Goal: Information Seeking & Learning: Learn about a topic

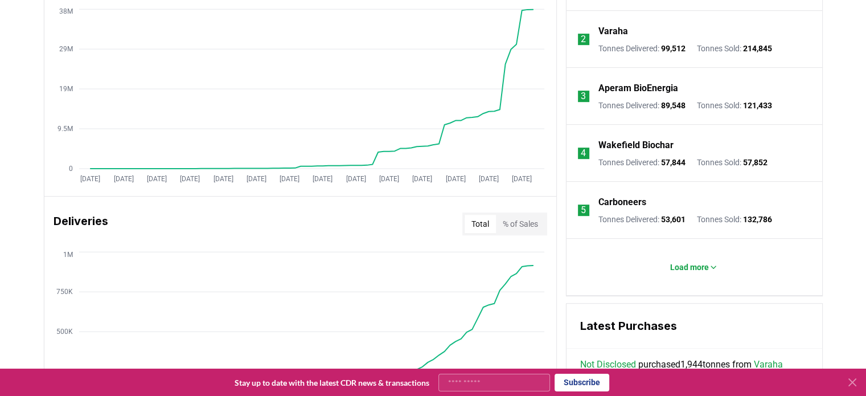
scroll to position [342, 0]
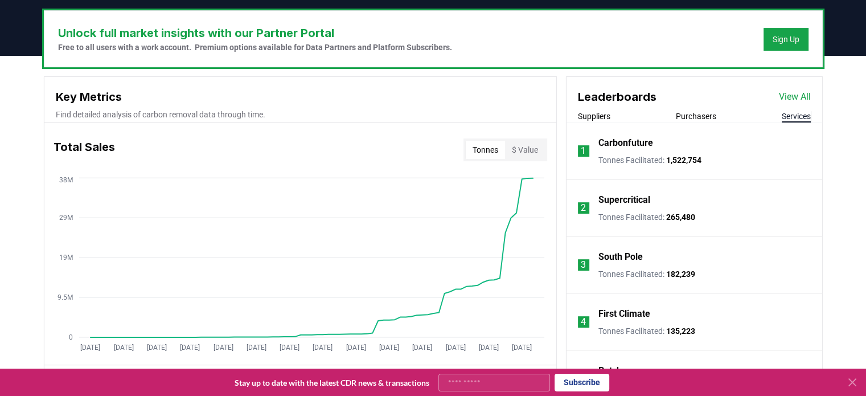
click at [793, 117] on button "Services" at bounding box center [796, 116] width 29 height 11
click at [699, 118] on button "Purchasers" at bounding box center [696, 116] width 40 height 11
click at [599, 118] on button "Suppliers" at bounding box center [594, 116] width 32 height 11
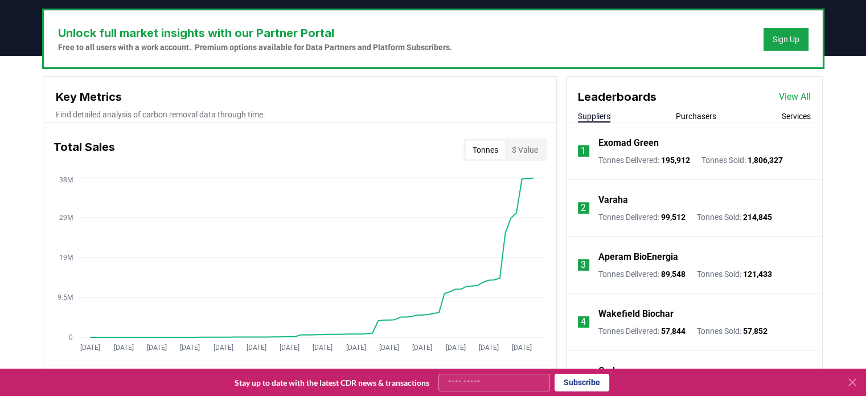
click at [621, 140] on p "Exomad Green" at bounding box center [629, 143] width 60 height 14
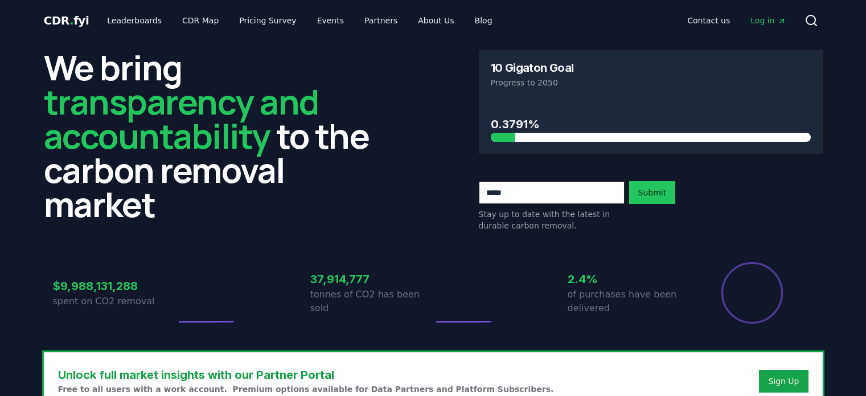
scroll to position [342, 0]
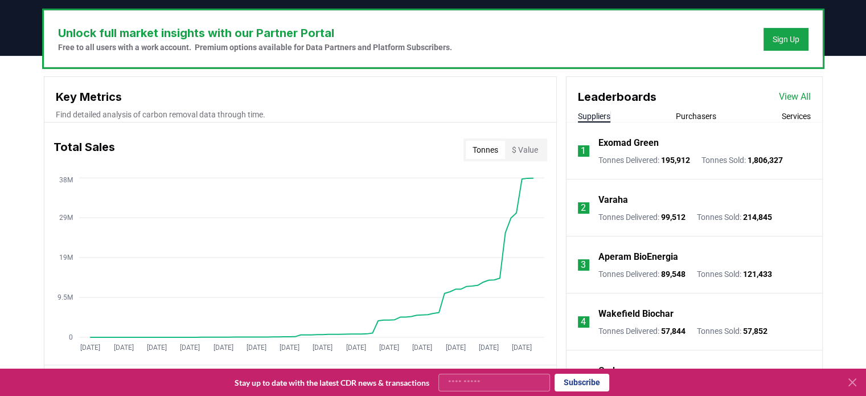
click at [854, 384] on icon at bounding box center [853, 382] width 14 height 14
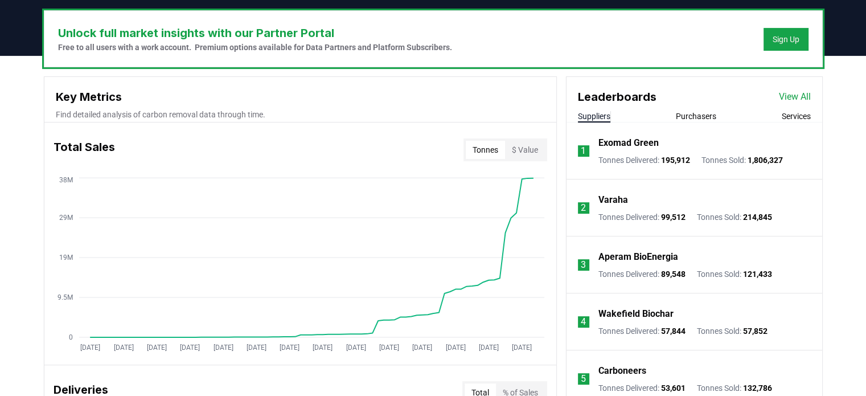
click at [629, 144] on p "Exomad Green" at bounding box center [629, 143] width 60 height 14
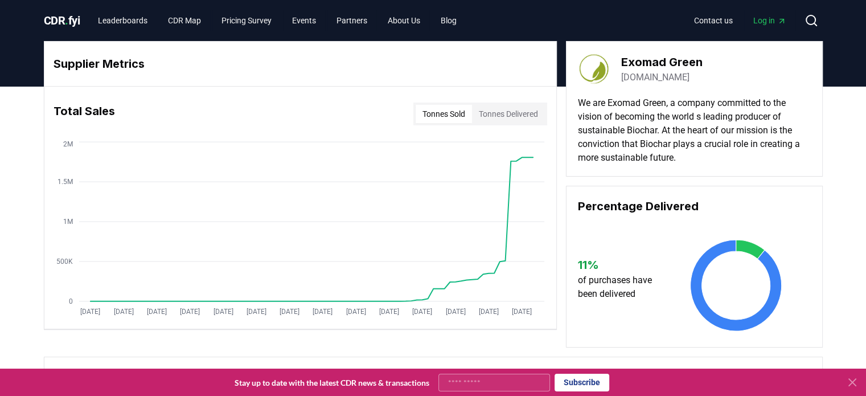
click at [666, 82] on link "[DOMAIN_NAME]" at bounding box center [655, 78] width 68 height 14
click at [194, 17] on link "CDR Map" at bounding box center [184, 20] width 51 height 21
